Goal: Information Seeking & Learning: Learn about a topic

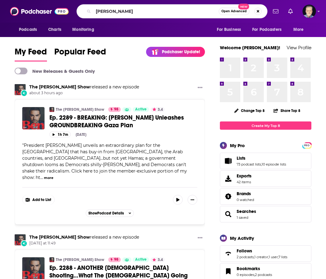
type input "[PERSON_NAME]"
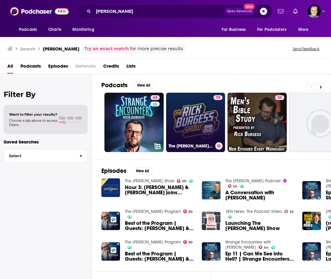
click at [199, 116] on link "72 The [PERSON_NAME] Show" at bounding box center [195, 122] width 59 height 59
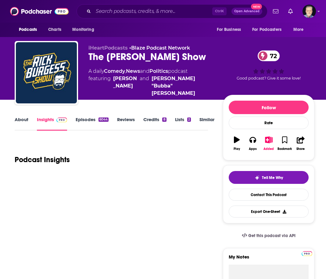
click at [172, 31] on div "Podcasts Charts Monitoring For Business For Podcasters More" at bounding box center [163, 30] width 326 height 14
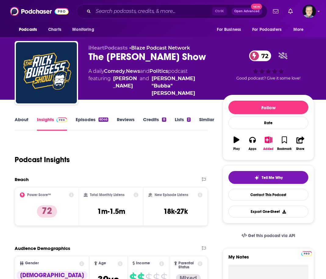
click at [145, 155] on div "Podcast Insights" at bounding box center [109, 155] width 188 height 31
click at [115, 157] on div "Podcast Insights" at bounding box center [109, 155] width 188 height 31
click at [20, 118] on link "About" at bounding box center [22, 123] width 14 height 14
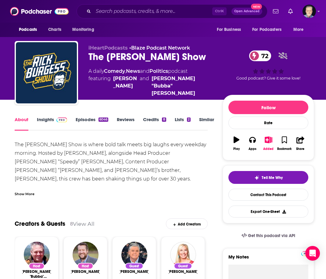
click at [33, 191] on div "Show More" at bounding box center [25, 193] width 20 height 6
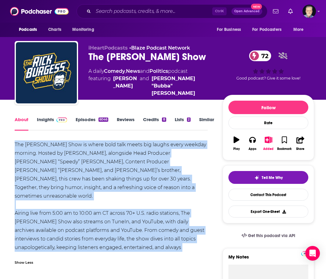
drag, startPoint x: 109, startPoint y: 246, endPoint x: 10, endPoint y: 142, distance: 143.5
copy div "The [PERSON_NAME] Show is where bold talk meets big laughs every weekday mornin…"
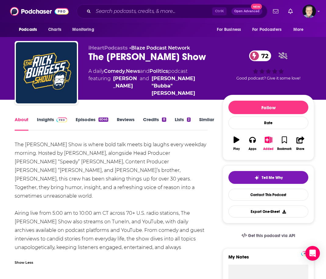
drag, startPoint x: 205, startPoint y: 137, endPoint x: 186, endPoint y: 122, distance: 23.6
drag, startPoint x: 169, startPoint y: 199, endPoint x: 171, endPoint y: 196, distance: 3.7
click at [169, 199] on div "The [PERSON_NAME] Show is where bold talk meets big laughs every weekday mornin…" at bounding box center [111, 200] width 193 height 120
